Goal: Information Seeking & Learning: Learn about a topic

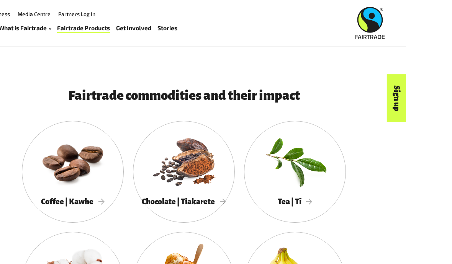
scroll to position [596, 0]
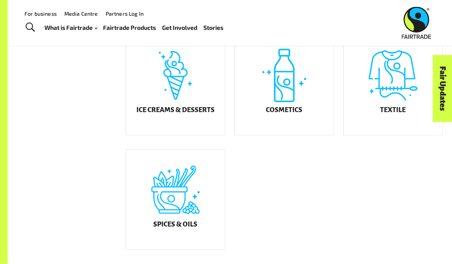
scroll to position [406, 0]
click at [163, 108] on div "Ice Creams & Desserts" at bounding box center [175, 86] width 99 height 100
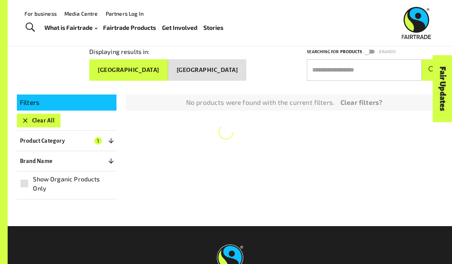
scroll to position [89, 0]
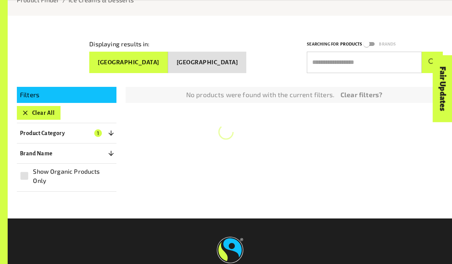
click at [361, 102] on div "Filters Clear All Product Category 1 ​ Coffee Gold & Jewellery Chocolate Juices…" at bounding box center [225, 135] width 435 height 114
click at [27, 114] on button "Clear All" at bounding box center [39, 113] width 44 height 14
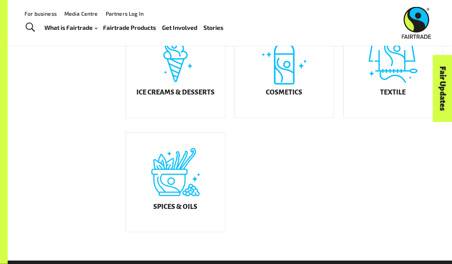
click at [150, 94] on h5 "Ice Creams & Desserts" at bounding box center [175, 93] width 78 height 8
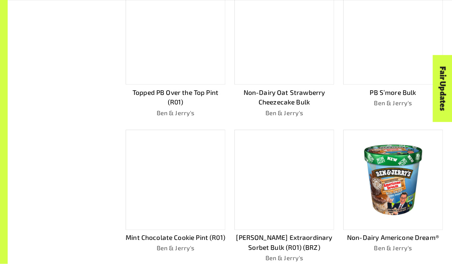
scroll to position [377, 0]
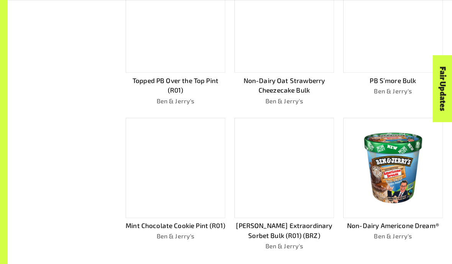
click at [389, 192] on img at bounding box center [392, 168] width 89 height 89
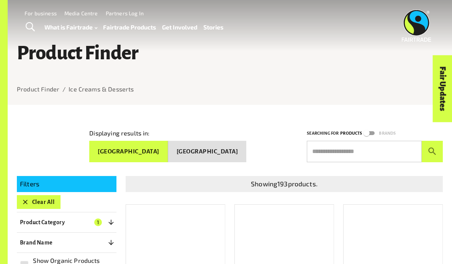
scroll to position [410, 0]
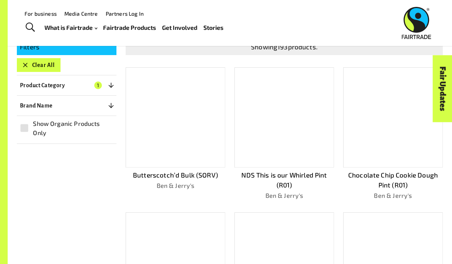
scroll to position [136, 0]
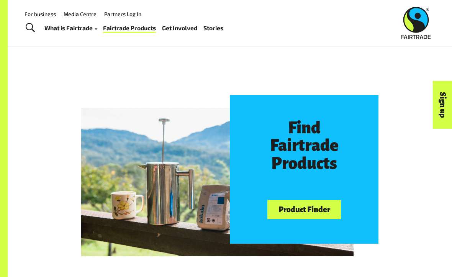
scroll to position [295, 0]
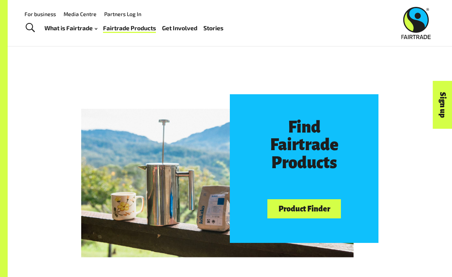
click at [284, 210] on link "Product Finder" at bounding box center [303, 209] width 73 height 20
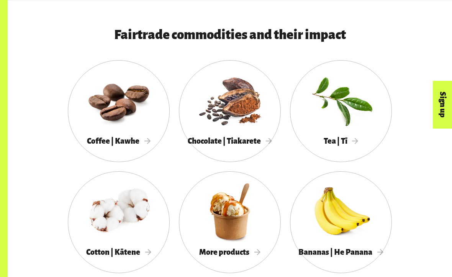
scroll to position [585, 0]
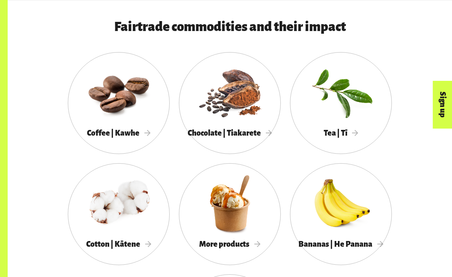
click at [123, 122] on div at bounding box center [119, 92] width 102 height 66
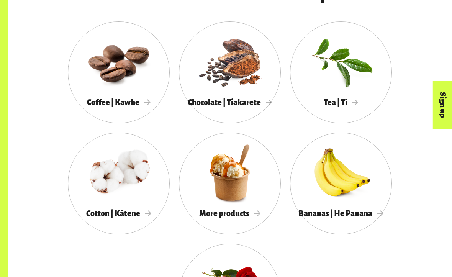
scroll to position [616, 0]
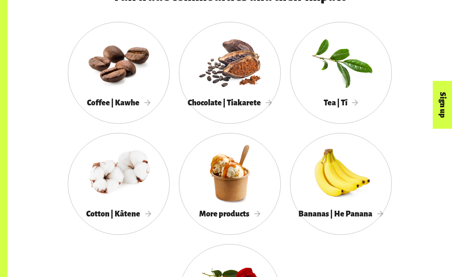
click at [216, 168] on div at bounding box center [230, 173] width 102 height 66
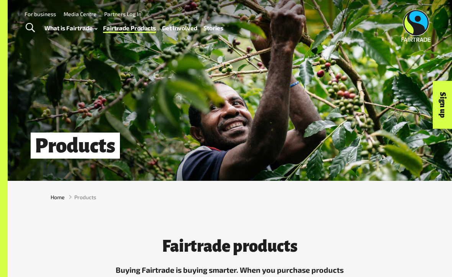
scroll to position [636, 0]
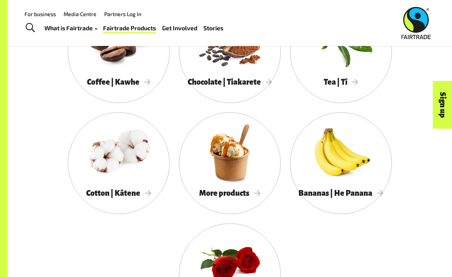
click at [109, 56] on div at bounding box center [119, 41] width 102 height 66
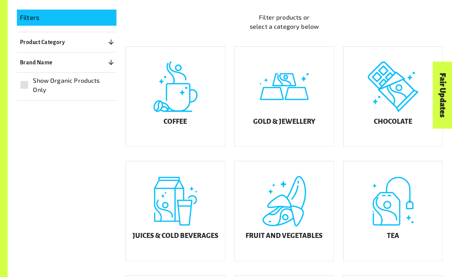
scroll to position [167, 0]
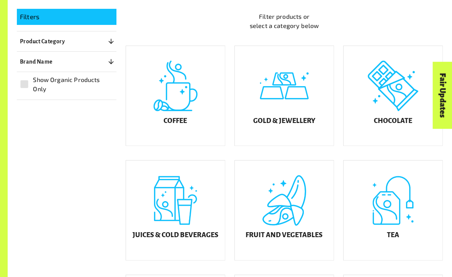
click at [268, 121] on div "Gold & Jewellery" at bounding box center [284, 96] width 99 height 100
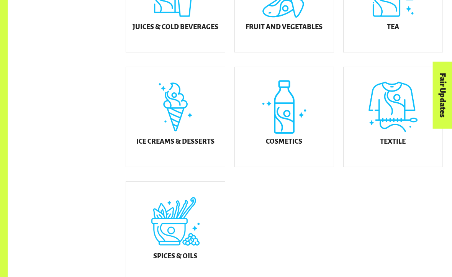
scroll to position [377, 0]
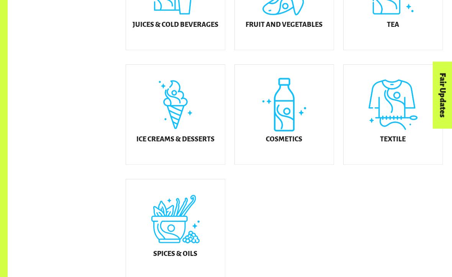
click at [159, 144] on h5 "Ice Creams & Desserts" at bounding box center [175, 140] width 78 height 8
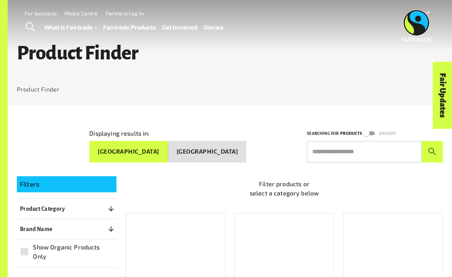
scroll to position [398, 0]
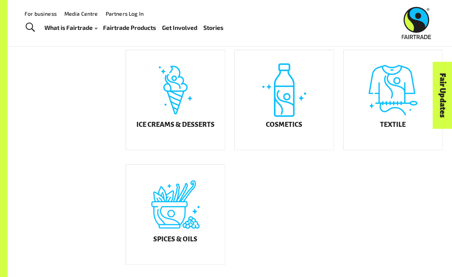
click at [257, 129] on div "Cosmetics" at bounding box center [284, 100] width 99 height 100
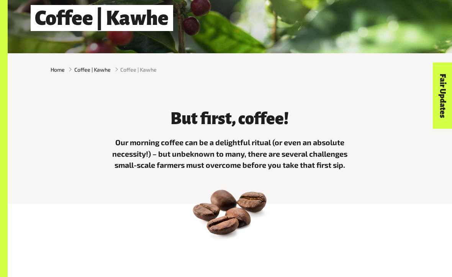
scroll to position [132, 0]
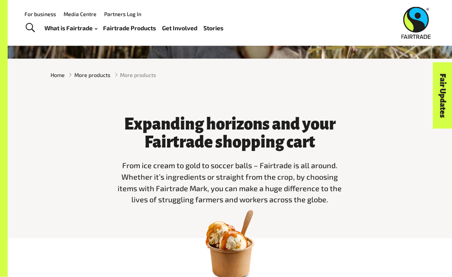
scroll to position [113, 0]
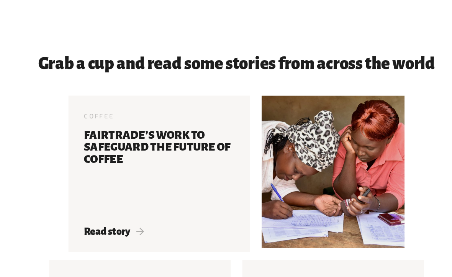
scroll to position [1291, 0]
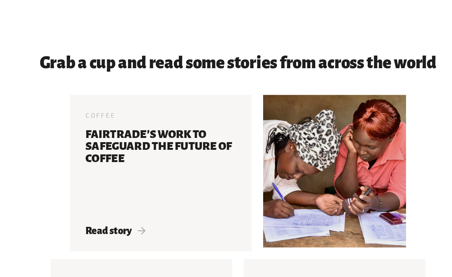
click at [109, 142] on h3 "Fairtrade’s Work To Safeguard The Future Of Coffee" at bounding box center [168, 175] width 119 height 67
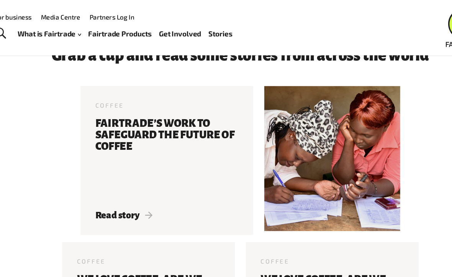
scroll to position [1312, 0]
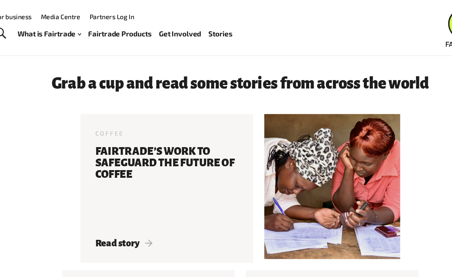
click at [114, 139] on h3 "Fairtrade’s Work To Safeguard The Future Of Coffee" at bounding box center [168, 154] width 119 height 67
